Goal: Transaction & Acquisition: Purchase product/service

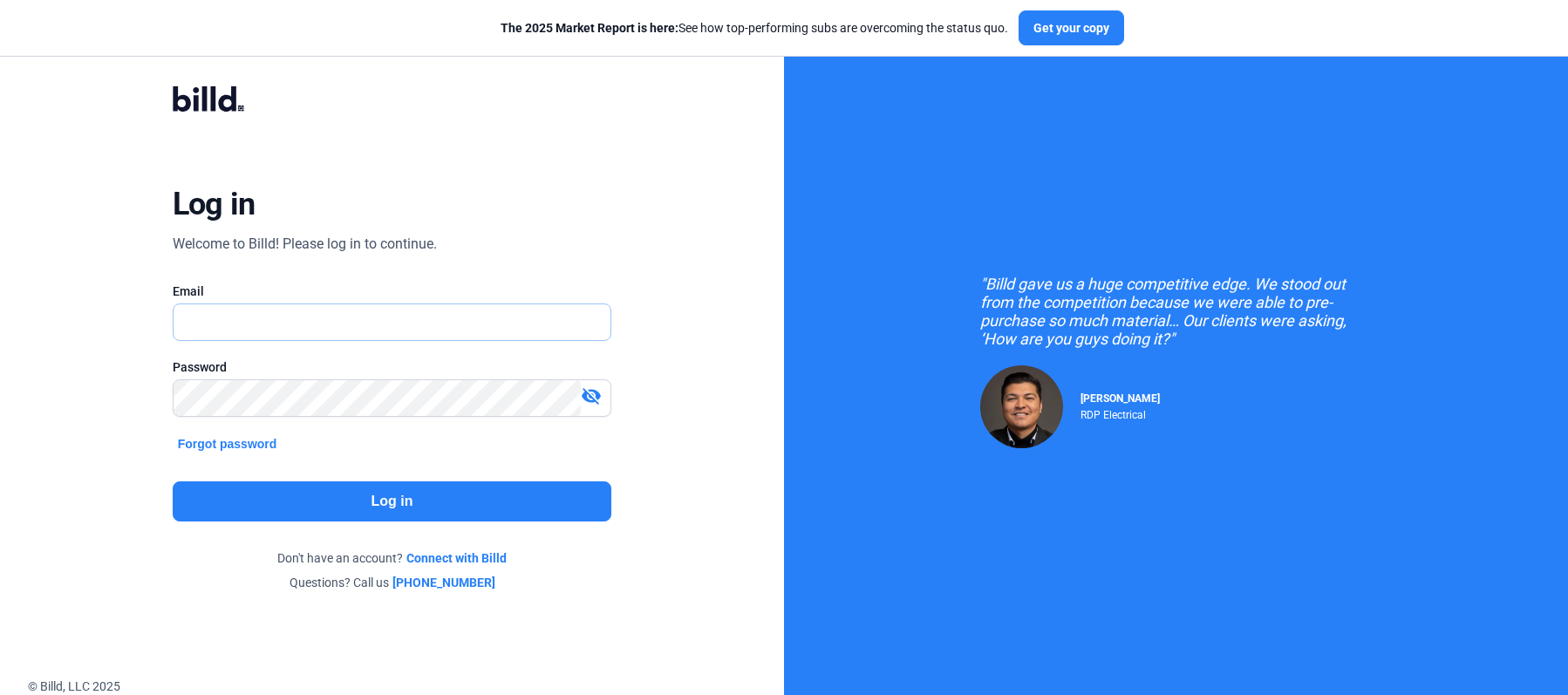
type input "[PERSON_NAME][EMAIL_ADDRESS][DOMAIN_NAME]"
click at [338, 492] on button "Log in" at bounding box center [392, 501] width 438 height 40
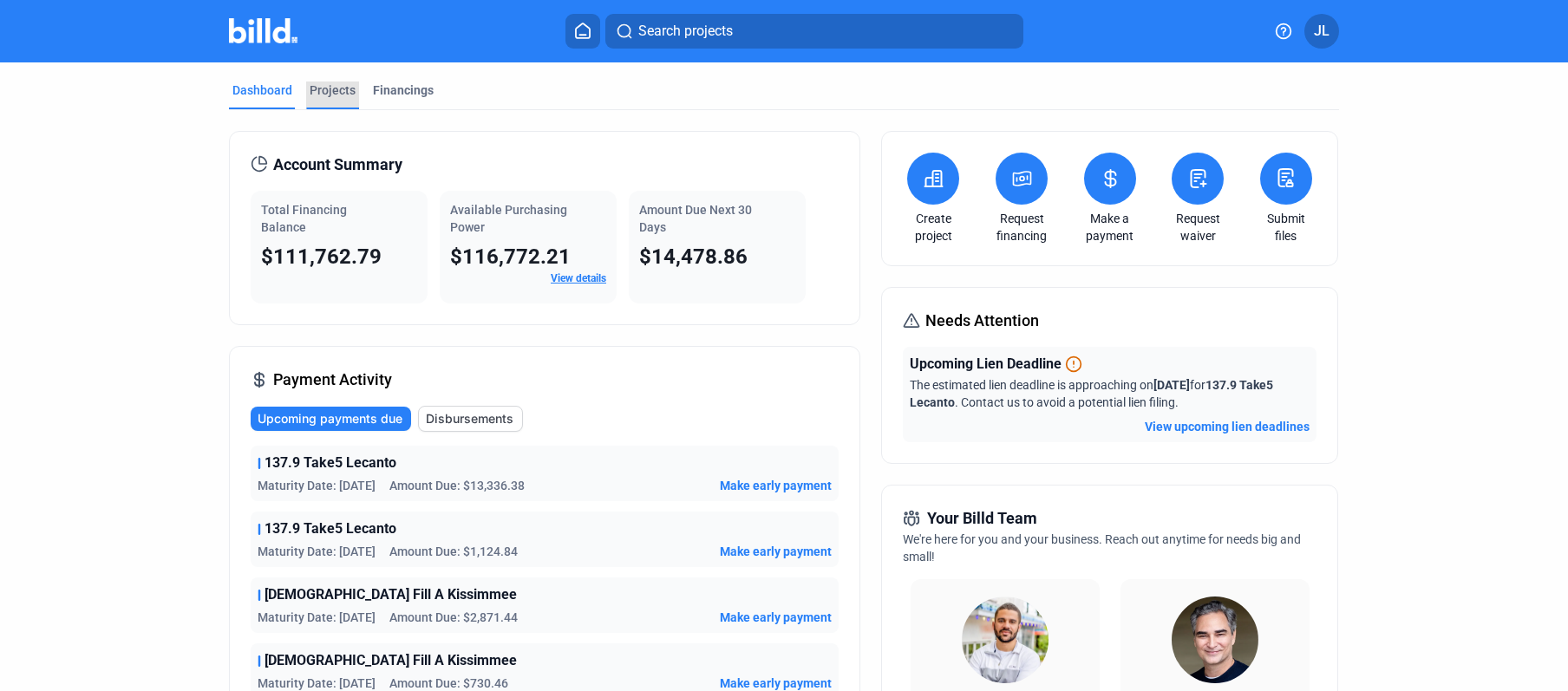
scroll to position [9, 0]
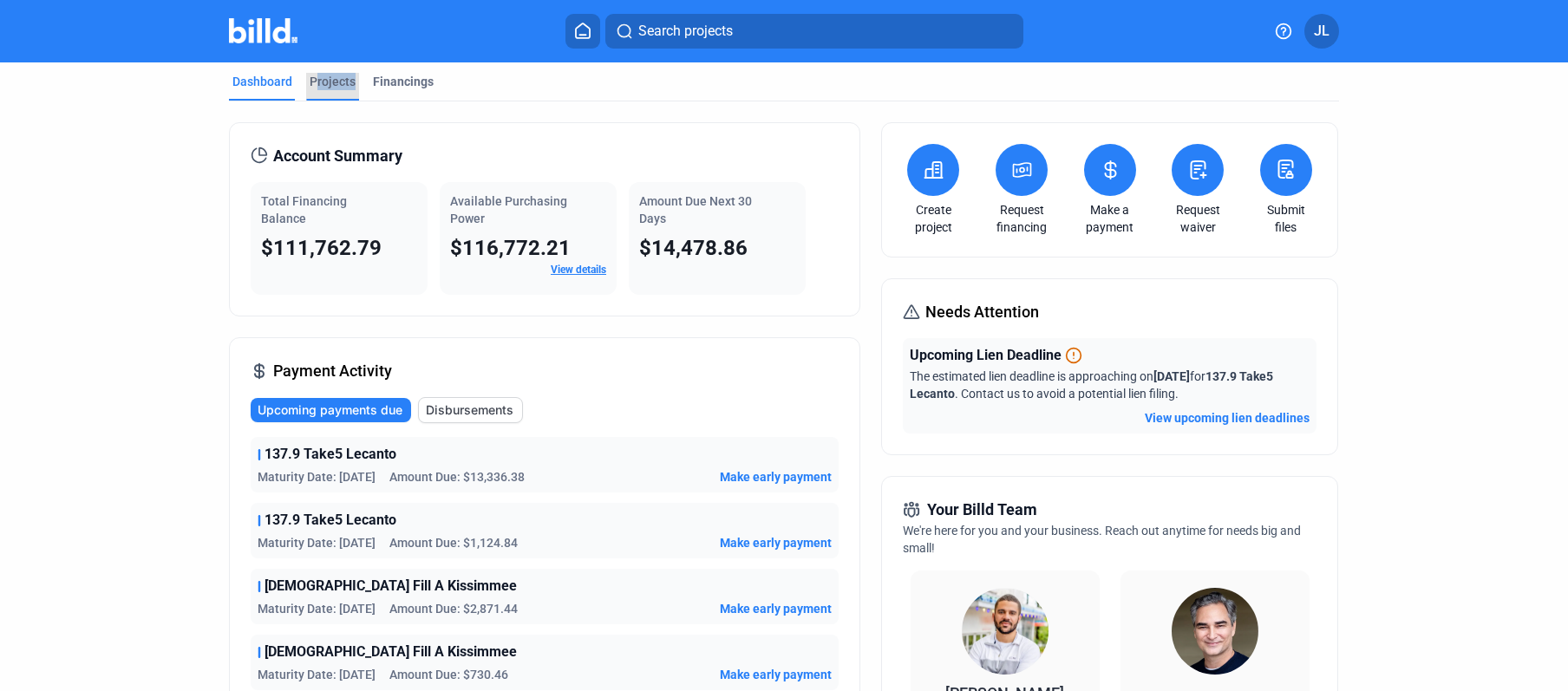
click at [312, 88] on div "Projects" at bounding box center [332, 86] width 53 height 28
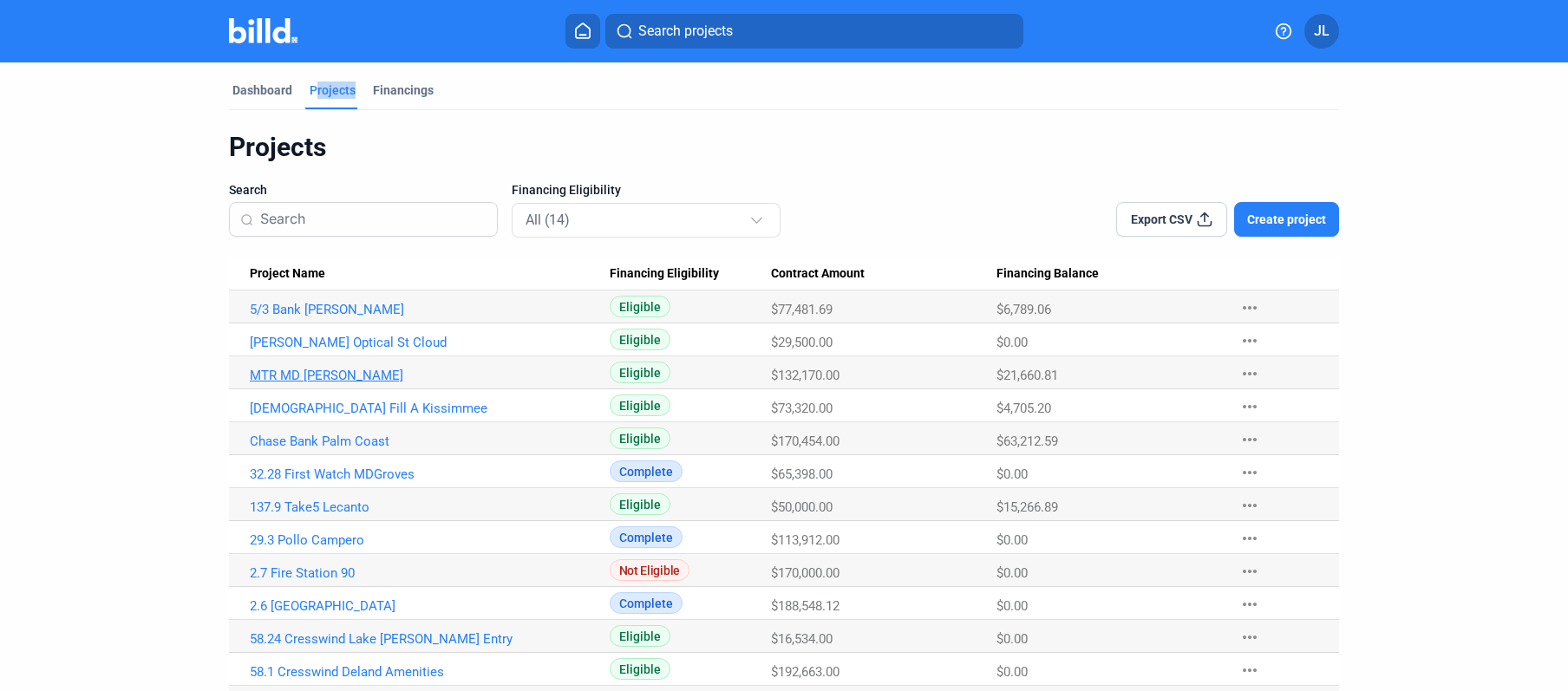
click at [276, 379] on link "MTR MD [PERSON_NAME]" at bounding box center [430, 375] width 360 height 15
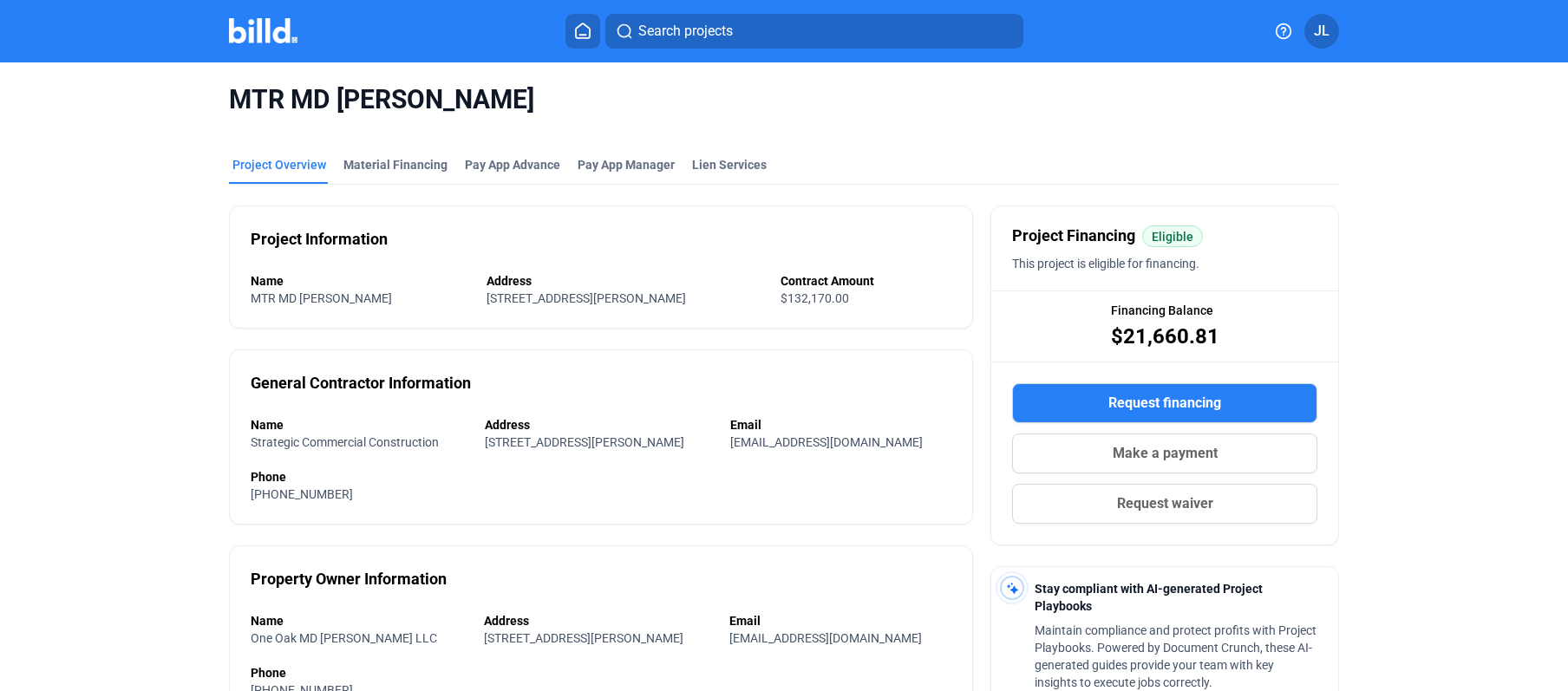
click at [1176, 456] on span "Make a payment" at bounding box center [1166, 453] width 105 height 21
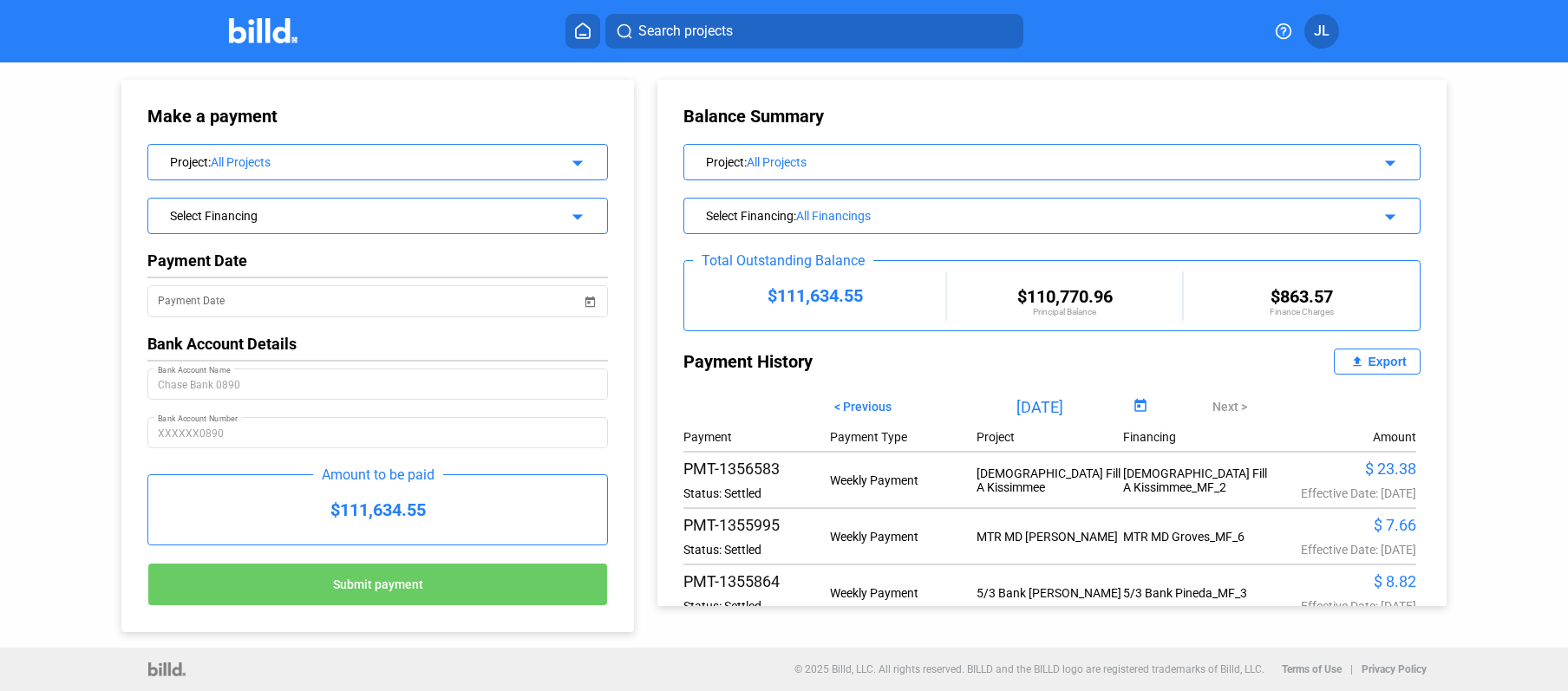
click at [566, 165] on mat-icon "arrow_drop_down" at bounding box center [575, 160] width 21 height 21
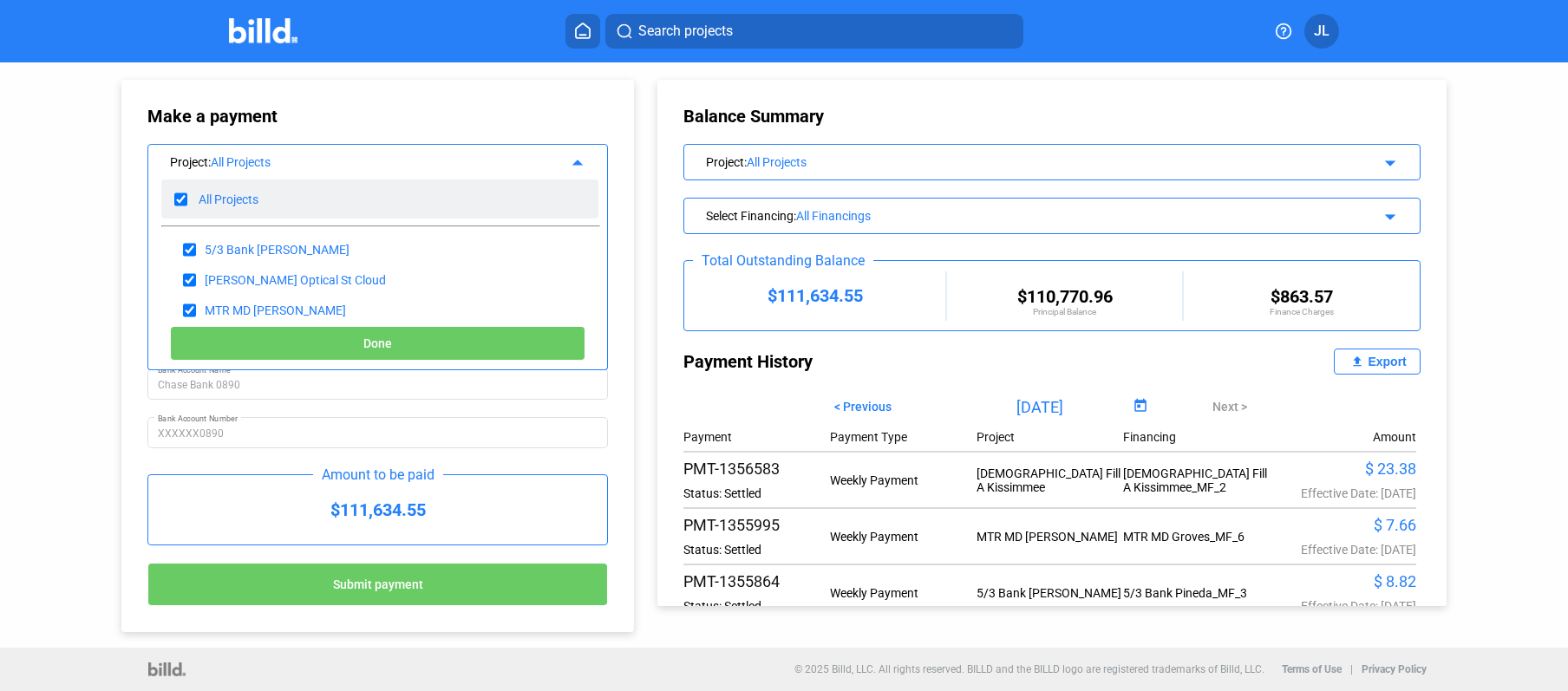
click at [181, 197] on input "checkbox" at bounding box center [181, 199] width 13 height 26
checkbox input "false"
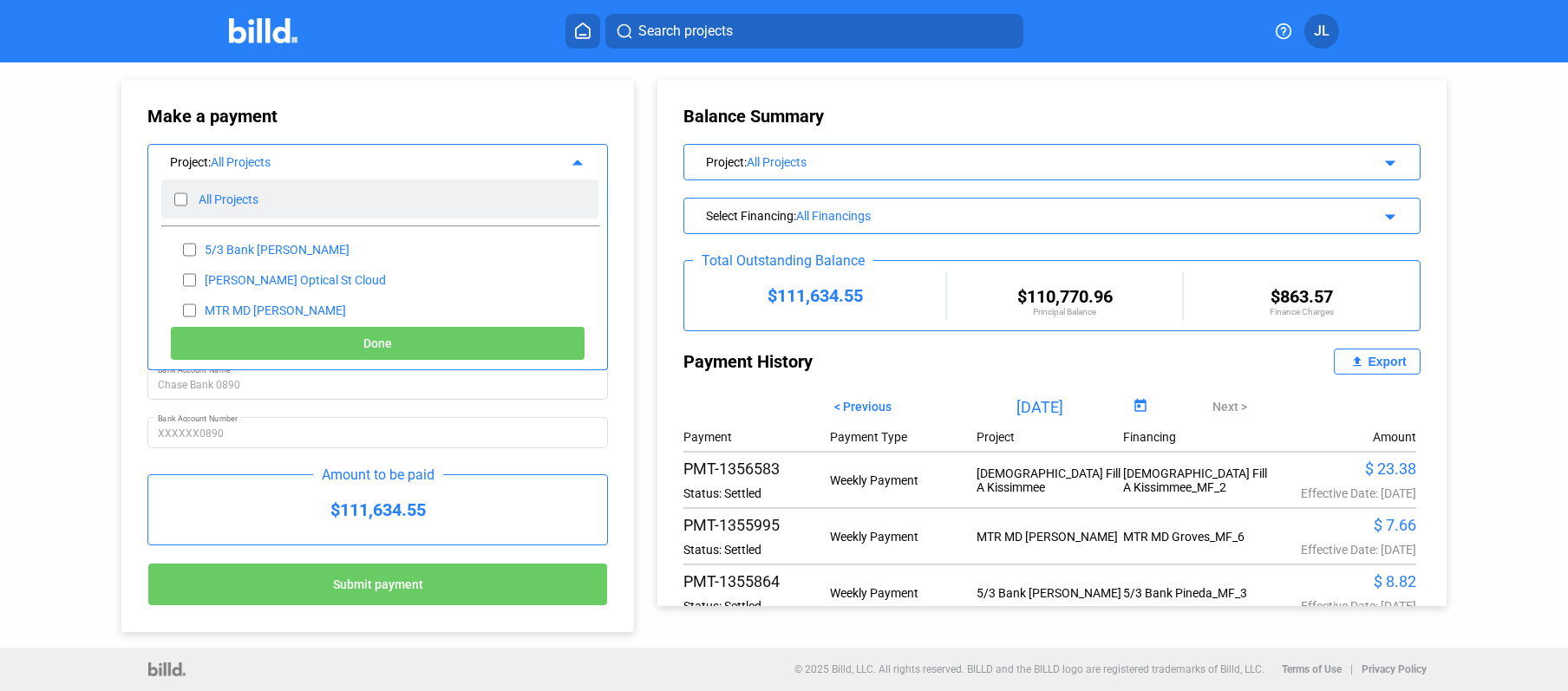
checkbox input "false"
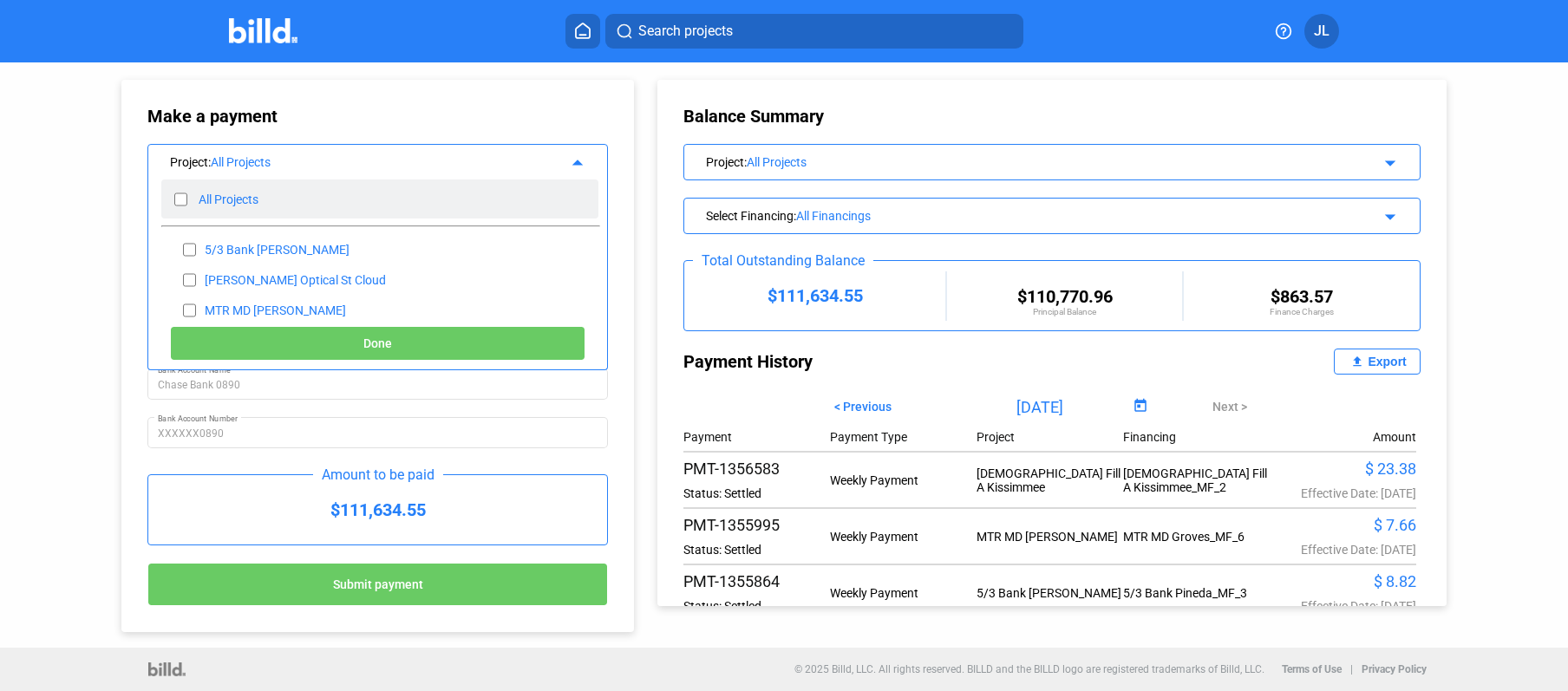
checkbox input "false"
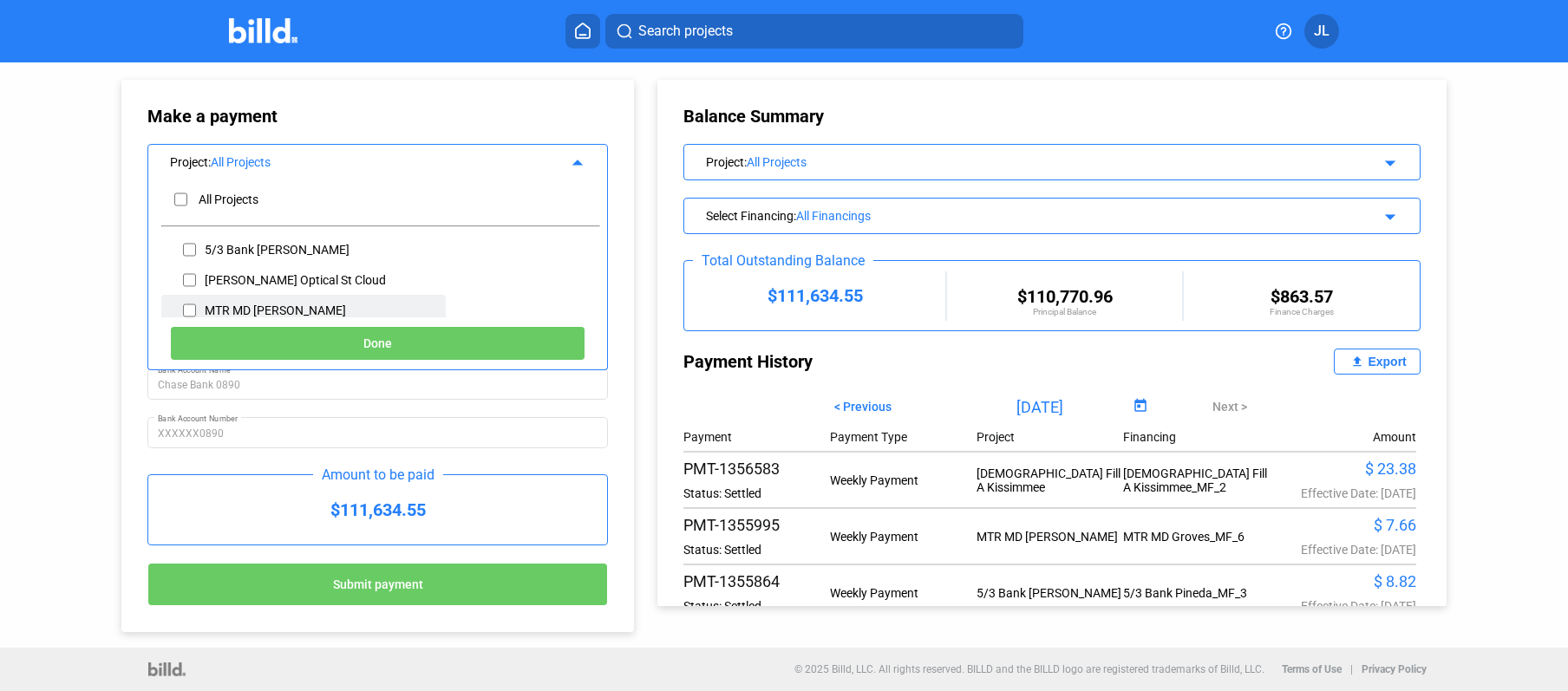
click at [251, 303] on div "MTR MD [PERSON_NAME]" at bounding box center [275, 310] width 142 height 14
click at [184, 313] on input "checkbox" at bounding box center [189, 311] width 13 height 26
checkbox input "true"
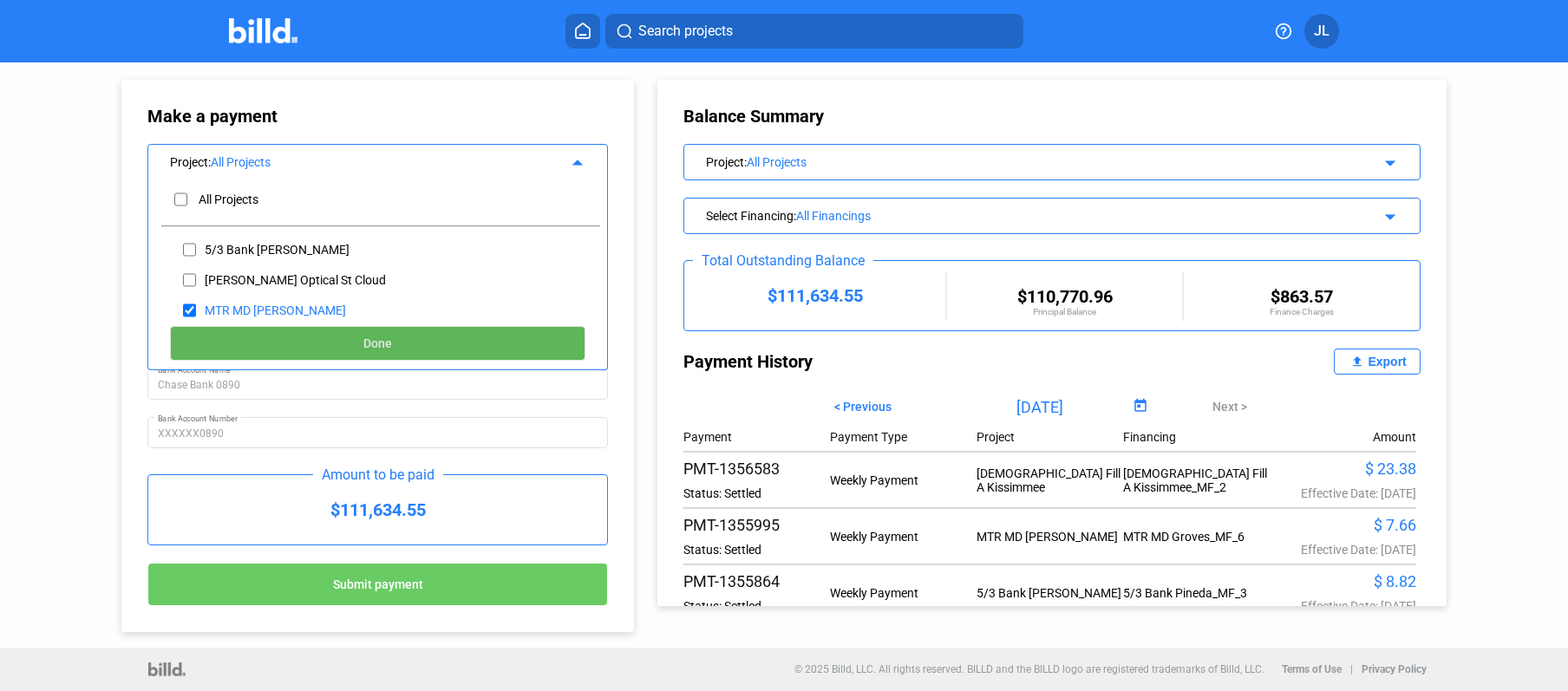
click at [332, 342] on button "Done" at bounding box center [377, 343] width 415 height 35
type input "[DATE]"
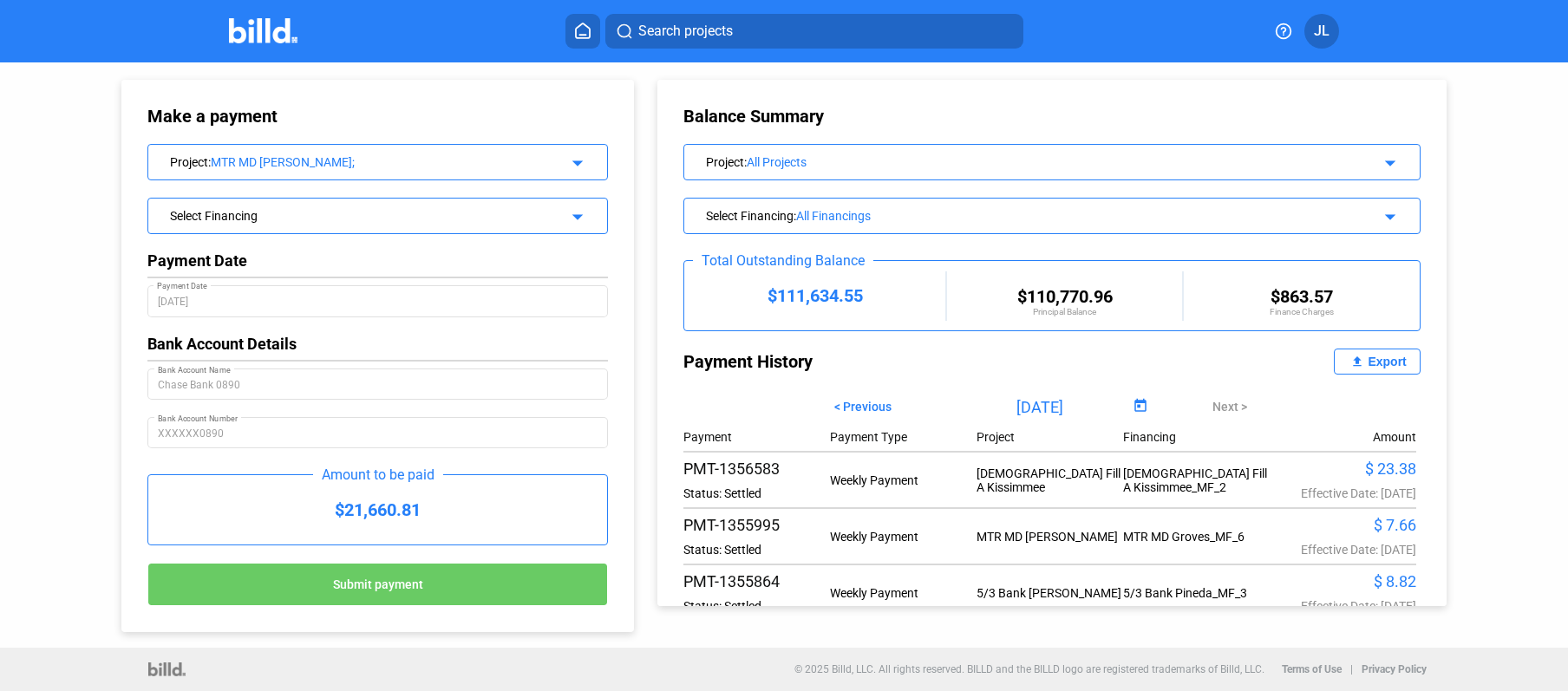
click at [272, 222] on div "Select Financing" at bounding box center [357, 213] width 374 height 17
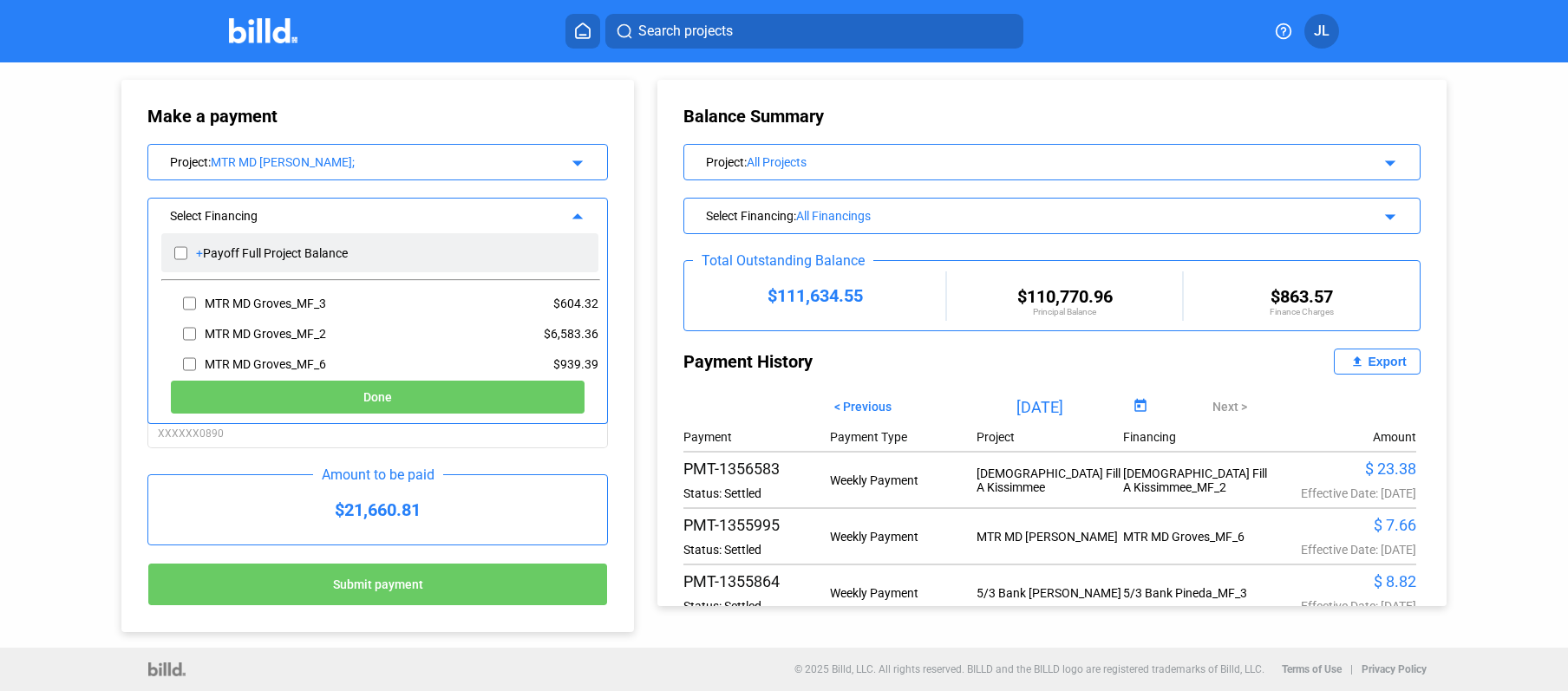
click at [183, 254] on input "checkbox" at bounding box center [181, 252] width 13 height 26
checkbox input "true"
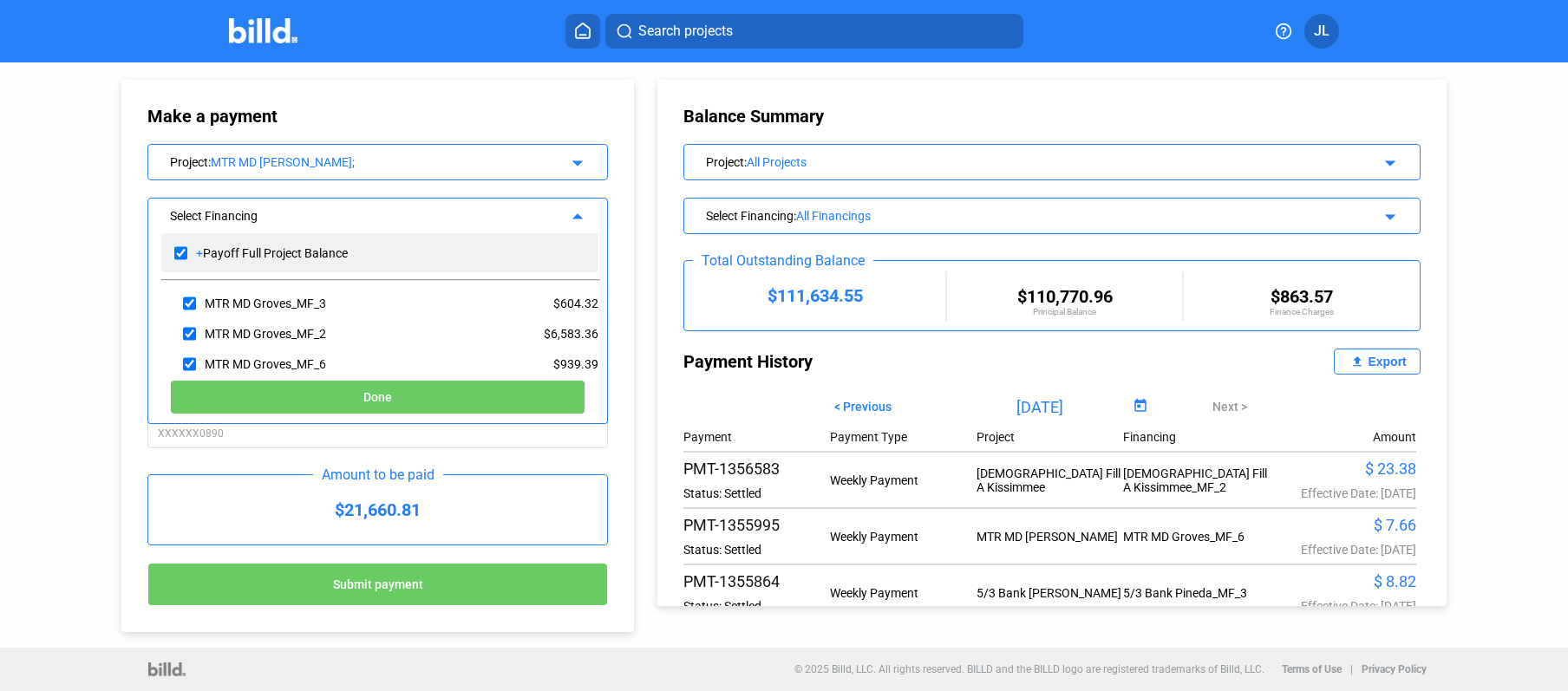
checkbox input "true"
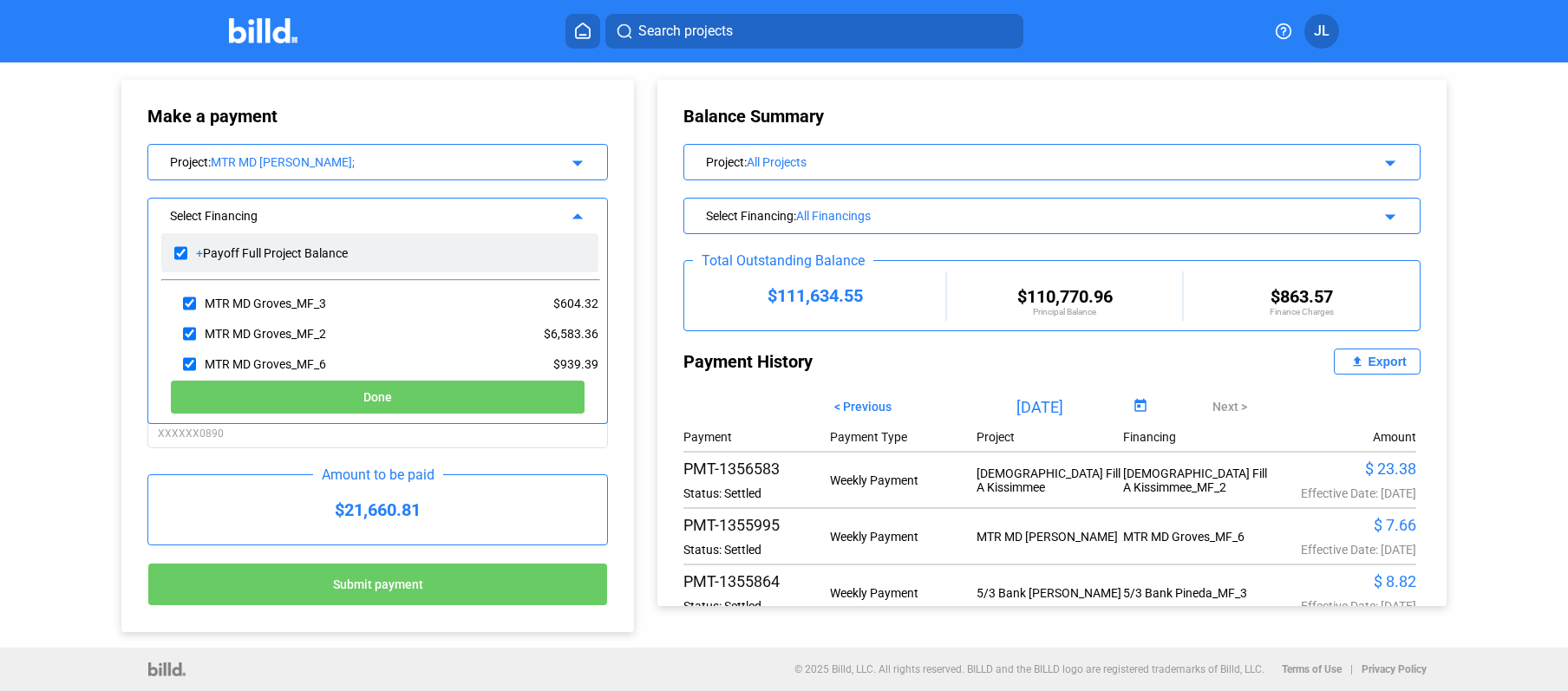
checkbox input "true"
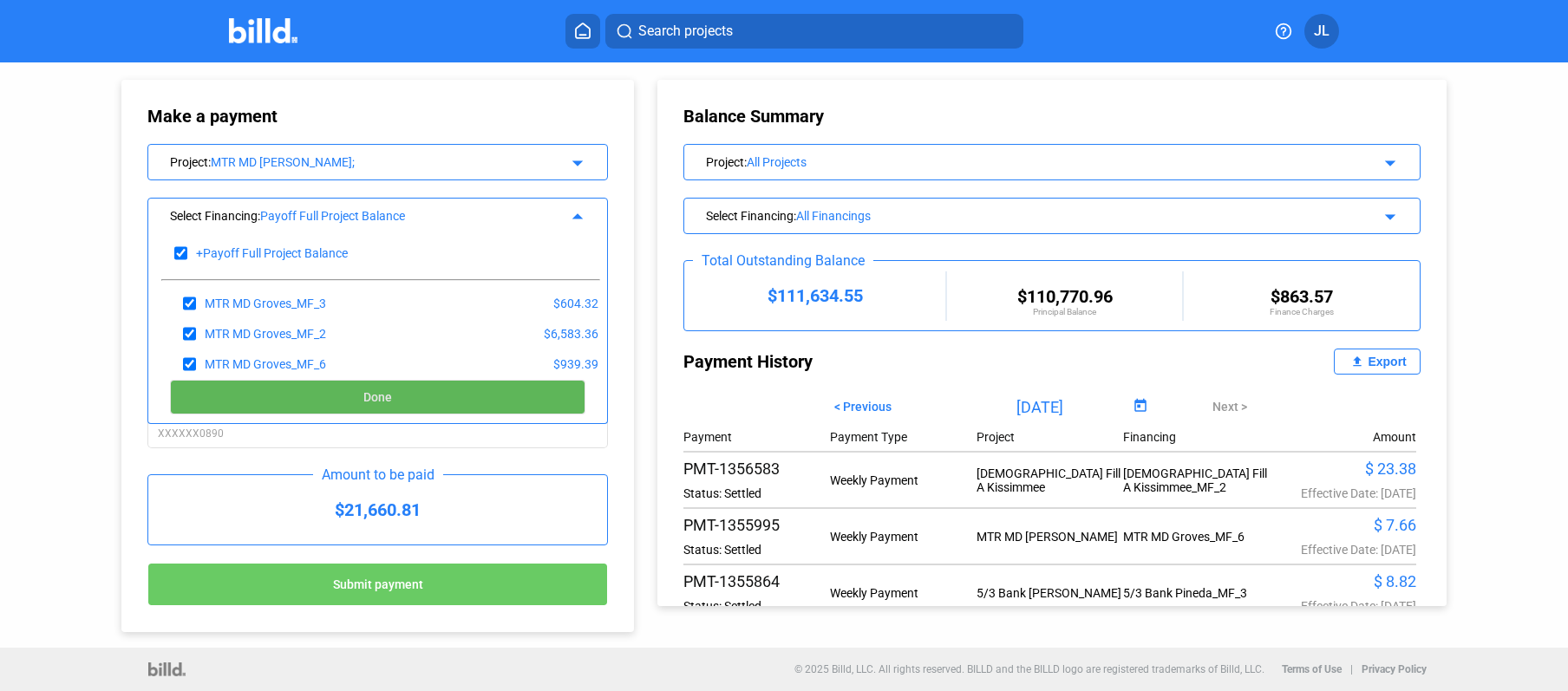
click at [344, 397] on button "Done" at bounding box center [377, 397] width 415 height 35
